Goal: Information Seeking & Learning: Learn about a topic

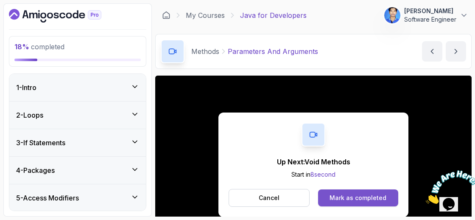
scroll to position [104, 0]
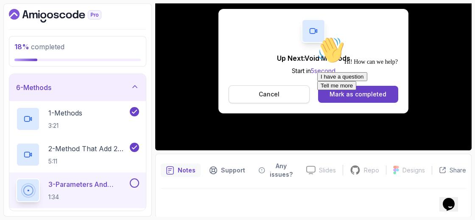
click at [272, 98] on button "Cancel" at bounding box center [269, 94] width 81 height 18
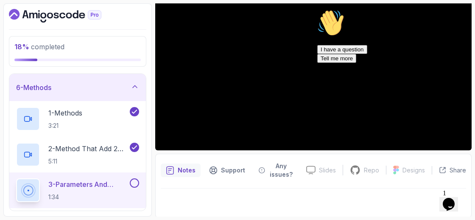
drag, startPoint x: 457, startPoint y: 100, endPoint x: 771, endPoint y: 106, distance: 313.5
click at [317, 9] on icon "Chat attention grabber" at bounding box center [317, 9] width 0 height 0
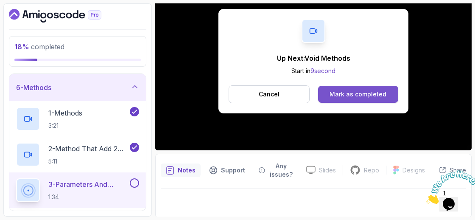
click at [350, 90] on div "Mark as completed" at bounding box center [358, 94] width 57 height 8
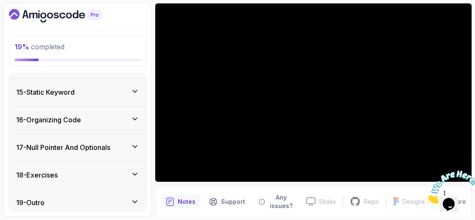
scroll to position [667, 0]
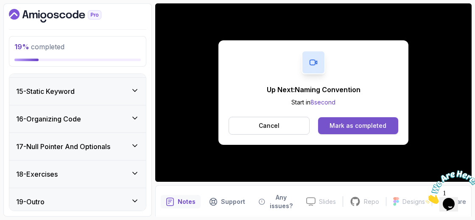
click at [393, 130] on button "Mark as completed" at bounding box center [358, 125] width 80 height 17
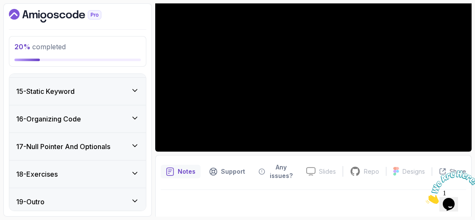
scroll to position [104, 0]
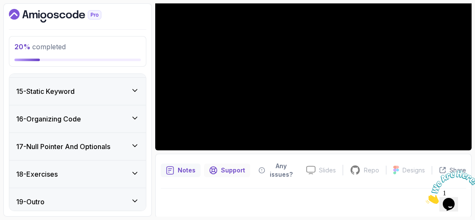
click at [241, 170] on p "Support" at bounding box center [233, 170] width 24 height 8
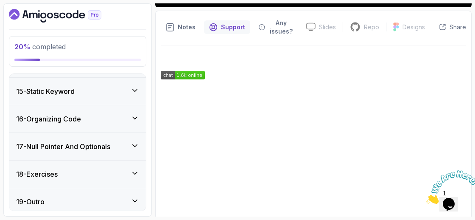
scroll to position [266, 0]
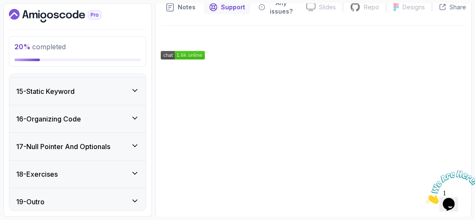
click at [426, 198] on icon "Close" at bounding box center [426, 201] width 0 height 7
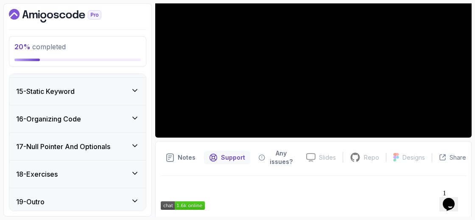
scroll to position [617, 0]
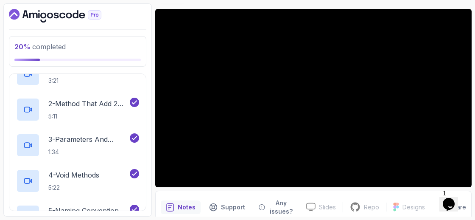
scroll to position [78, 0]
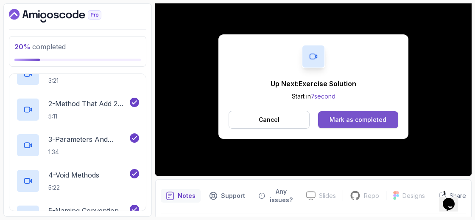
click at [382, 117] on div "Mark as completed" at bounding box center [358, 119] width 57 height 8
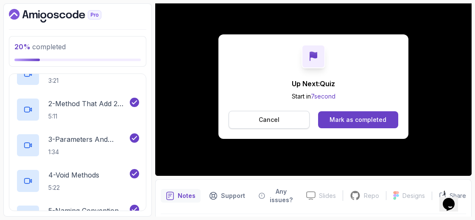
click at [281, 117] on button "Cancel" at bounding box center [269, 120] width 81 height 18
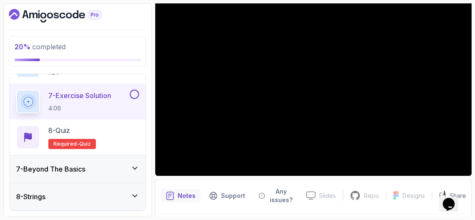
scroll to position [386, 0]
